Goal: Task Accomplishment & Management: Complete application form

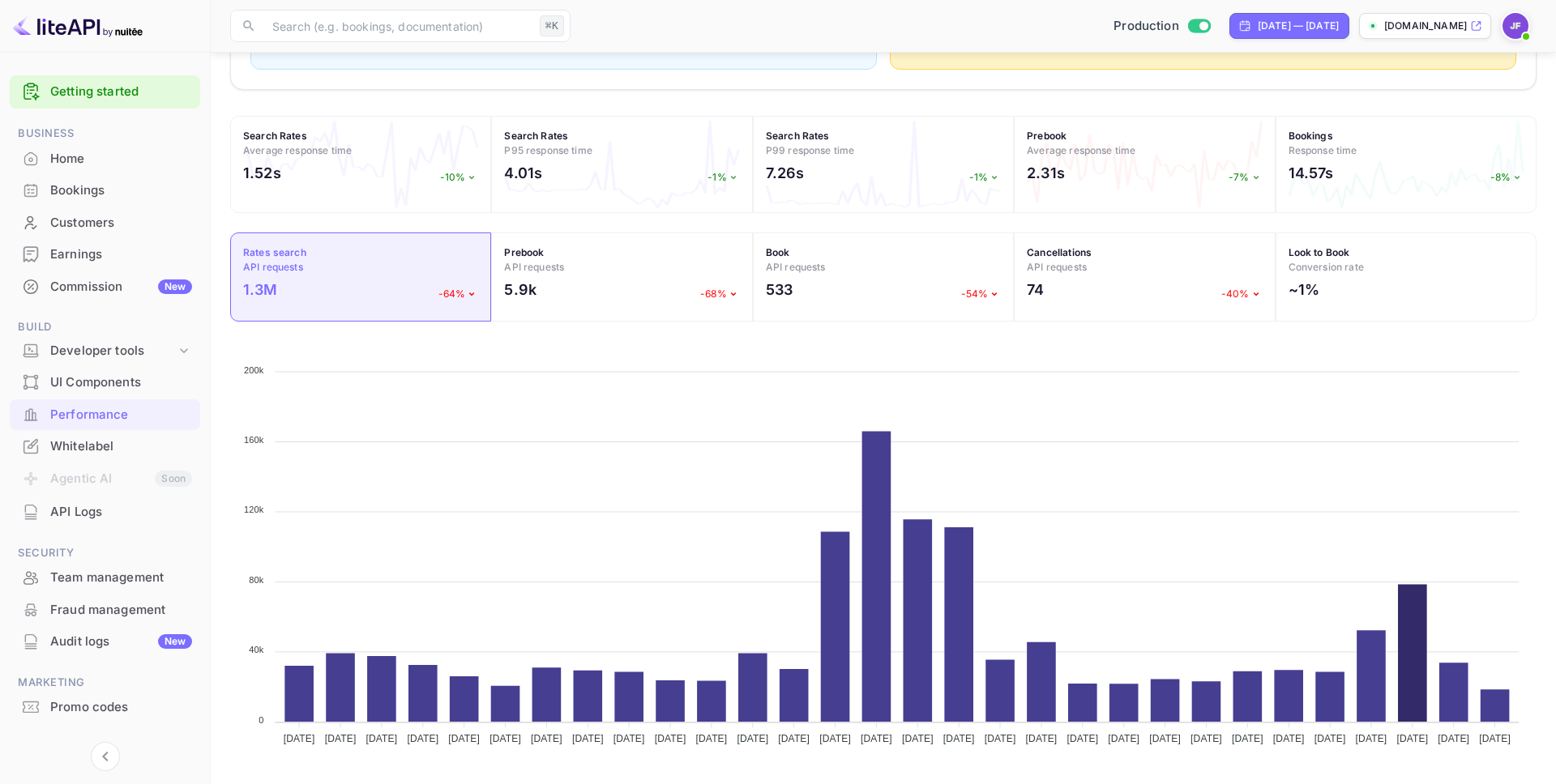
scroll to position [417, 1306]
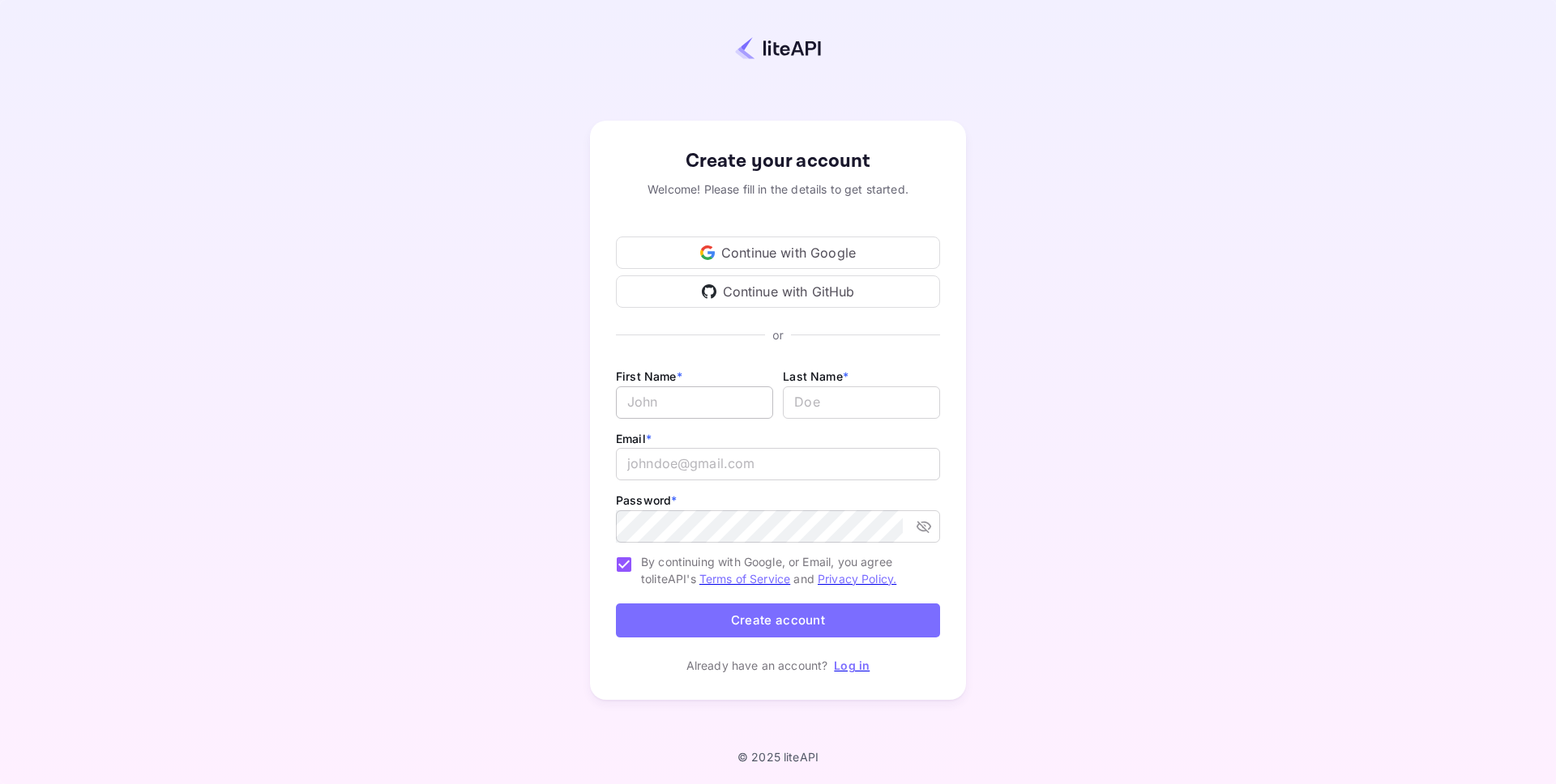
type input "[PERSON_NAME][EMAIL_ADDRESS][DOMAIN_NAME]"
click at [721, 401] on input "Email *" at bounding box center [695, 402] width 157 height 33
type input "[PERSON_NAME]"
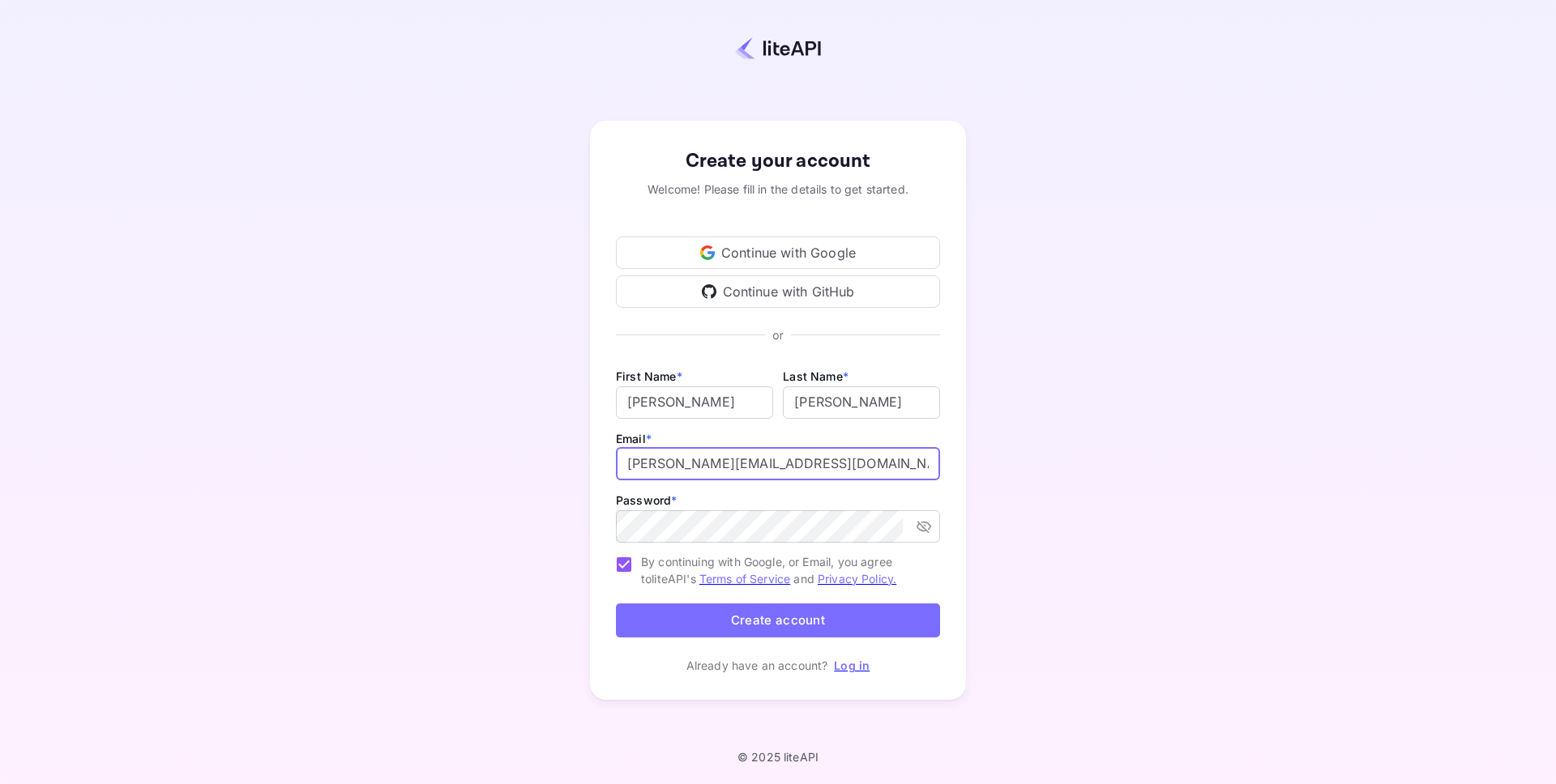
click at [721, 465] on input "[PERSON_NAME][EMAIL_ADDRESS][DOMAIN_NAME]" at bounding box center [778, 465] width 324 height 33
type input "[PERSON_NAME][EMAIL_ADDRESS][DOMAIN_NAME]"
click at [819, 625] on button "Create account" at bounding box center [778, 621] width 324 height 35
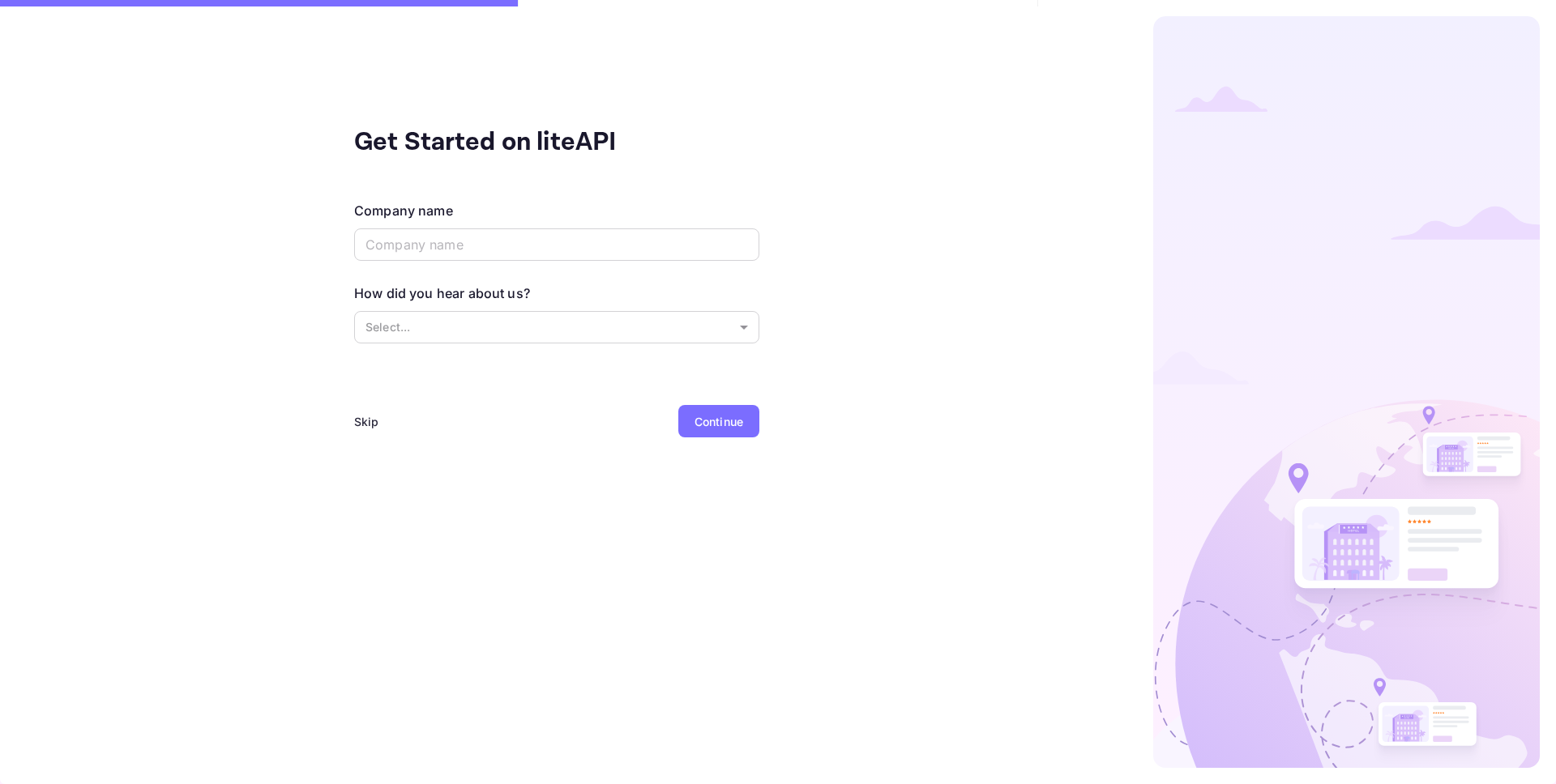
click at [723, 433] on div "Continue" at bounding box center [719, 421] width 81 height 33
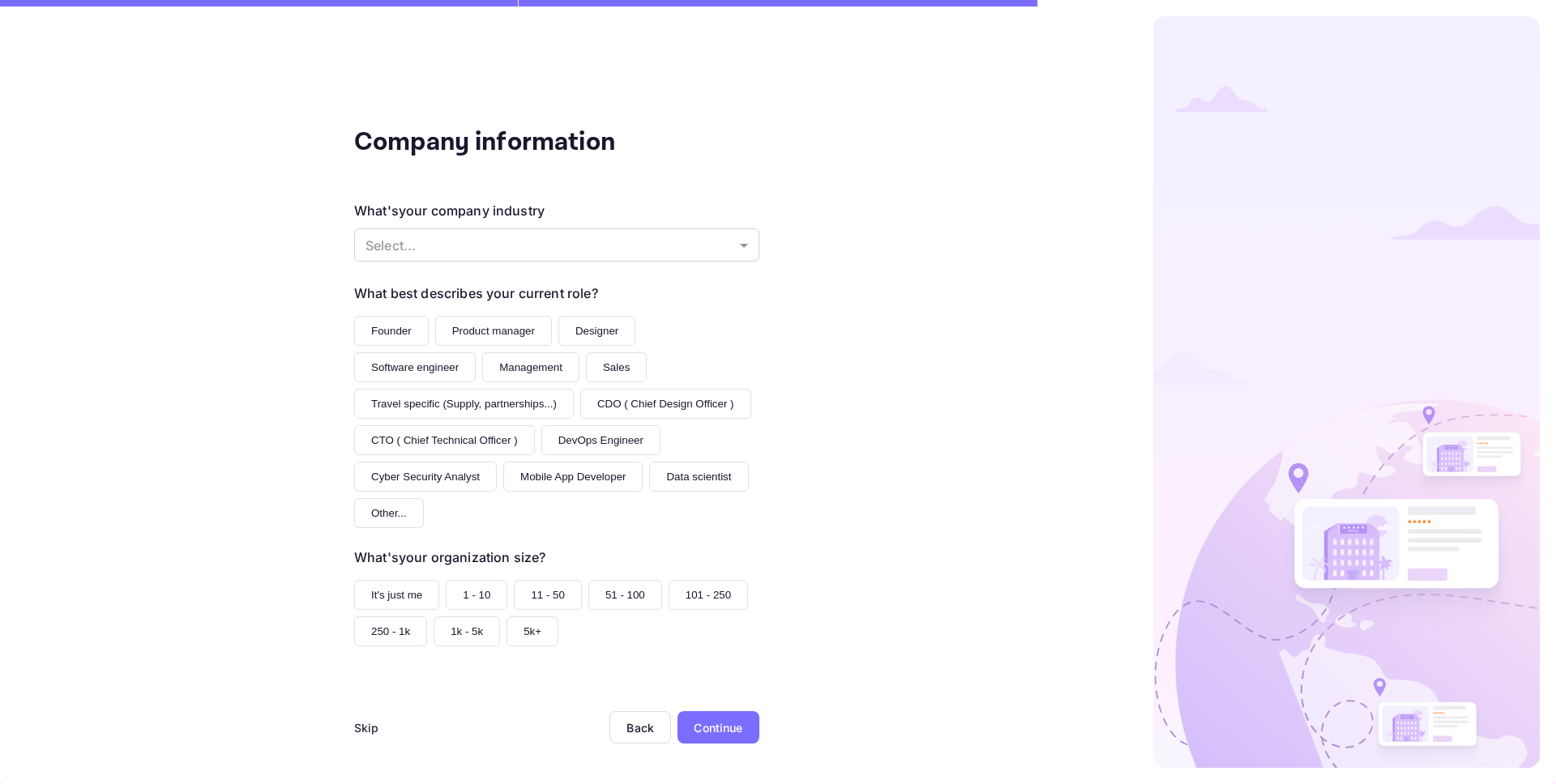
drag, startPoint x: 379, startPoint y: 718, endPoint x: 363, endPoint y: 729, distance: 19.4
click at [377, 719] on div "Skip Back Continue" at bounding box center [556, 746] width 405 height 72
click at [362, 730] on div "Skip" at bounding box center [366, 728] width 25 height 17
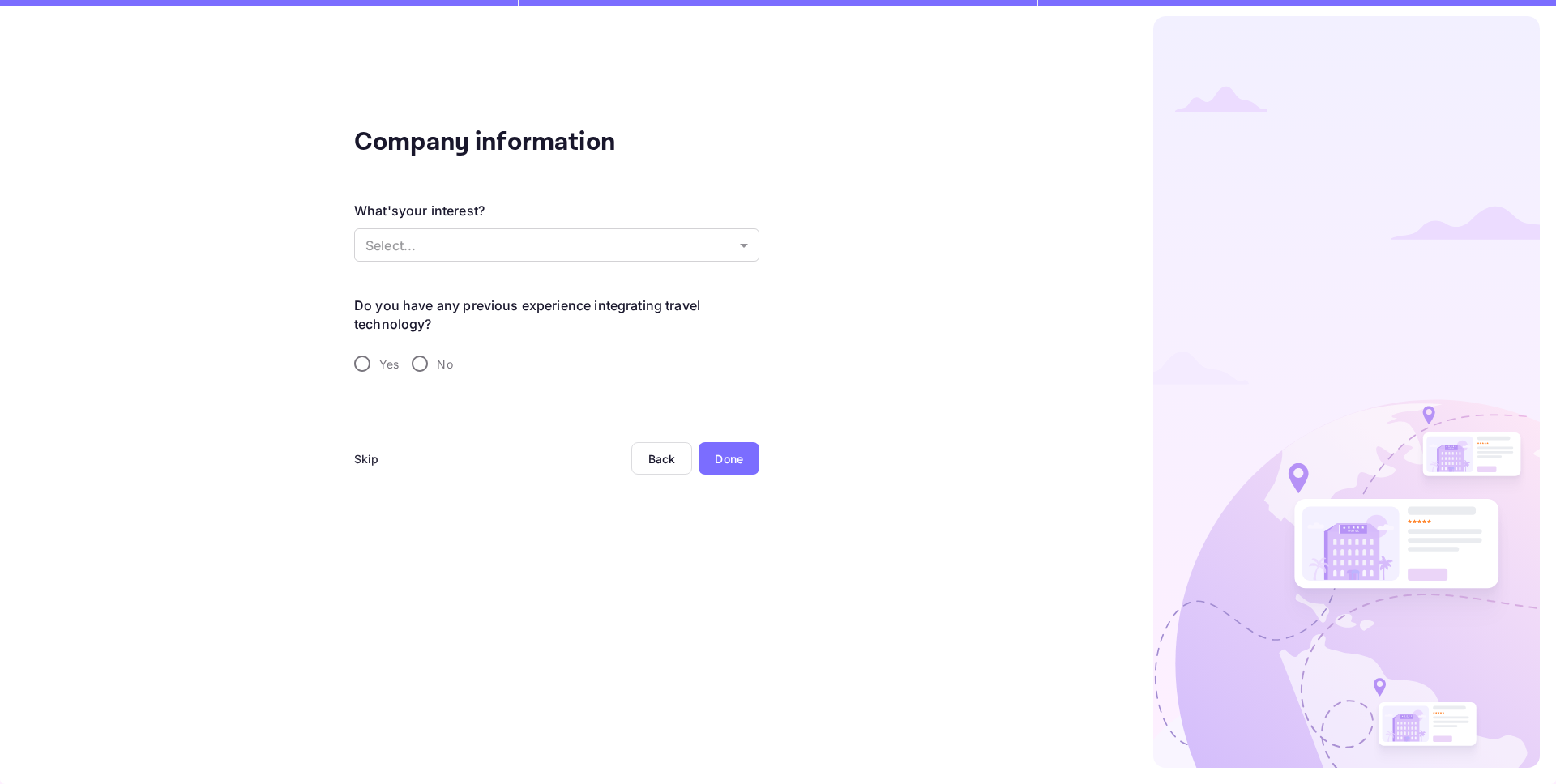
click at [368, 452] on div "Skip" at bounding box center [366, 458] width 25 height 17
